Goal: Use online tool/utility: Use online tool/utility

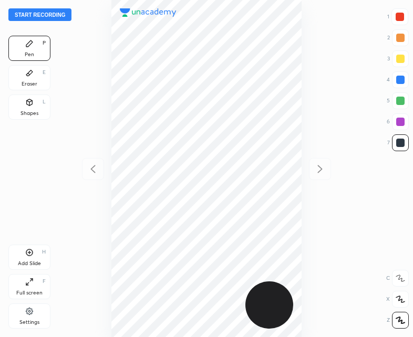
scroll to position [337, 245]
click at [42, 10] on button "Start recording" at bounding box center [39, 14] width 63 height 13
click at [40, 19] on button "End recording" at bounding box center [37, 14] width 58 height 13
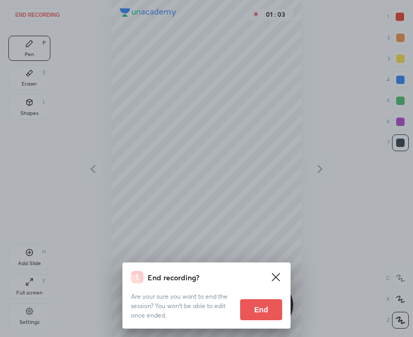
click at [258, 312] on button "End" at bounding box center [261, 309] width 42 height 21
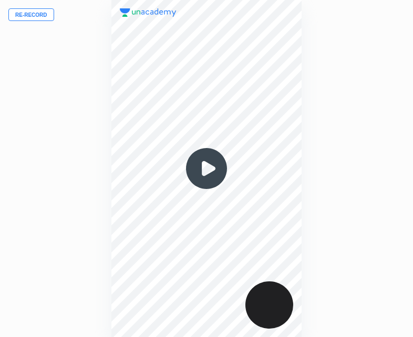
click at [25, 12] on button "Re-record" at bounding box center [31, 14] width 46 height 13
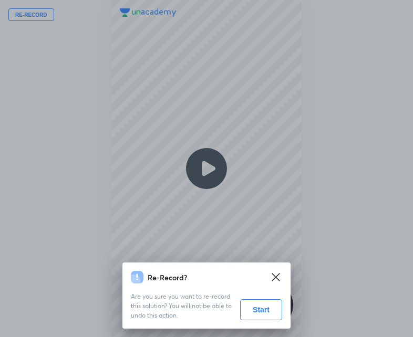
click at [270, 303] on button "Start" at bounding box center [261, 309] width 42 height 21
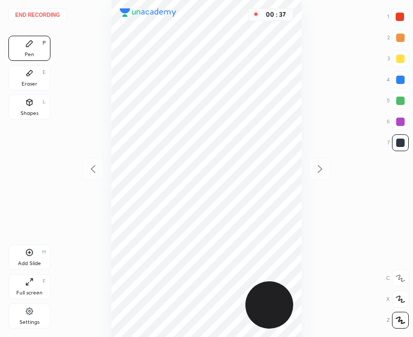
click at [398, 17] on div at bounding box center [400, 17] width 8 height 8
click at [36, 69] on div "Eraser E" at bounding box center [29, 77] width 42 height 25
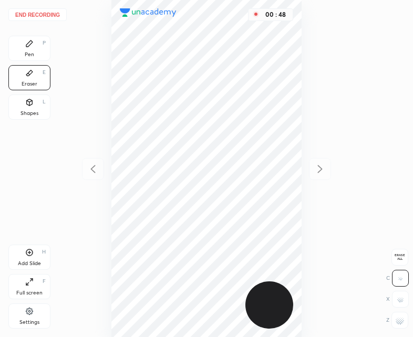
click at [27, 47] on icon at bounding box center [29, 43] width 8 height 8
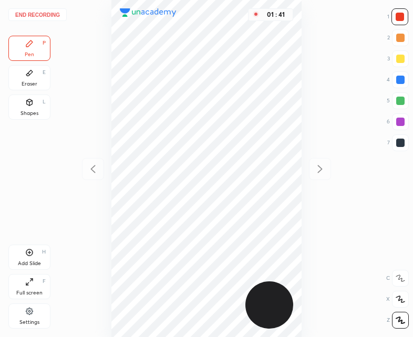
click at [31, 99] on icon at bounding box center [29, 102] width 8 height 8
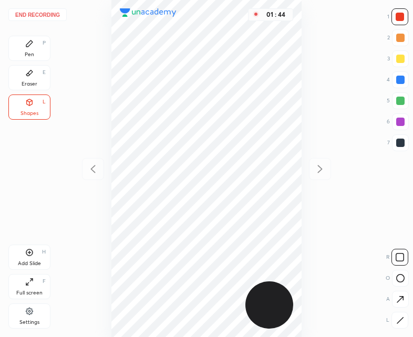
click at [39, 49] on div "Pen P" at bounding box center [29, 48] width 42 height 25
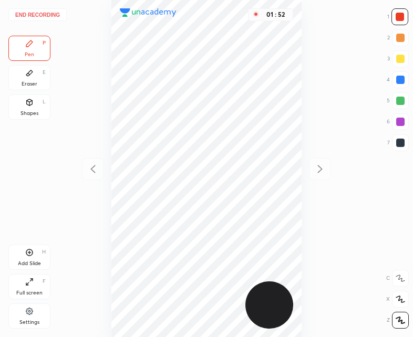
click at [38, 14] on button "End recording" at bounding box center [37, 14] width 58 height 13
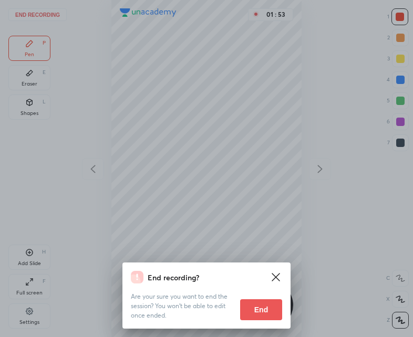
click at [266, 308] on button "End" at bounding box center [261, 309] width 42 height 21
